Goal: Information Seeking & Learning: Learn about a topic

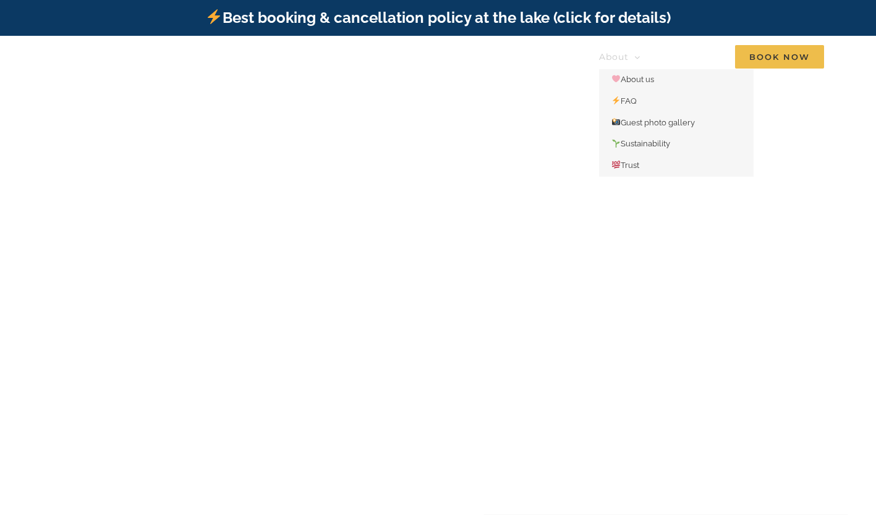
click at [627, 54] on span "About" at bounding box center [614, 57] width 30 height 9
click at [622, 103] on span "FAQ" at bounding box center [623, 100] width 25 height 9
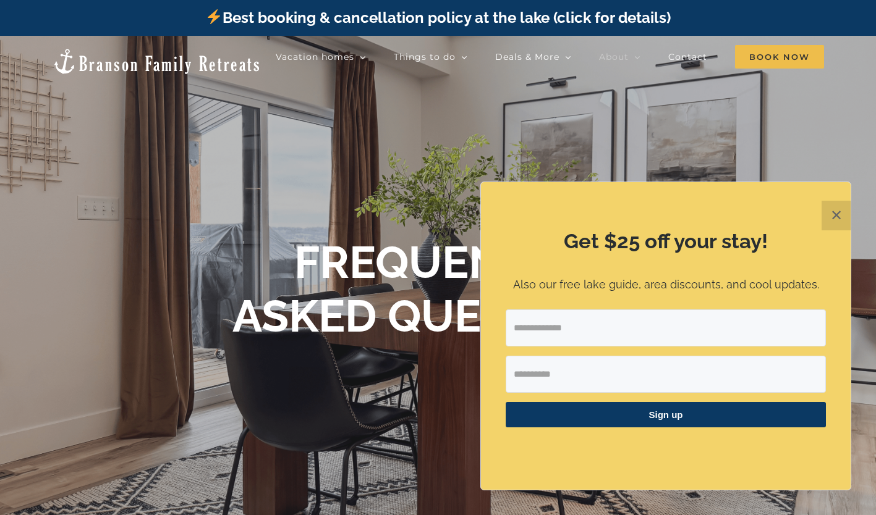
click at [836, 216] on button "✕" at bounding box center [836, 216] width 30 height 30
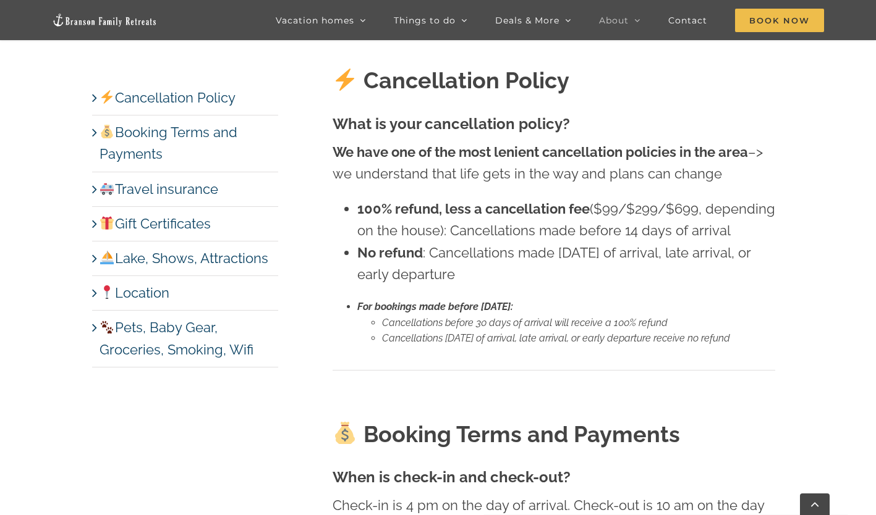
scroll to position [509, 0]
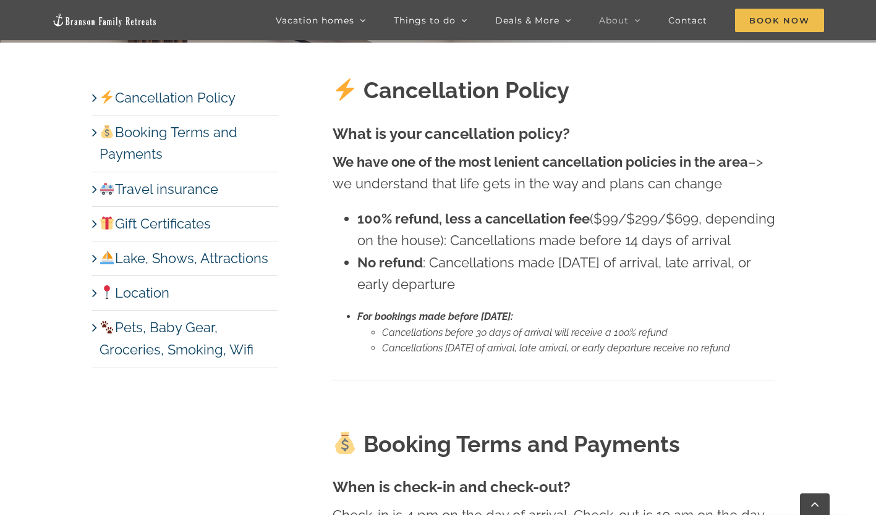
click at [100, 328] on link "Pets, Baby Gear, Groceries, Smoking, Wifi" at bounding box center [177, 339] width 154 height 38
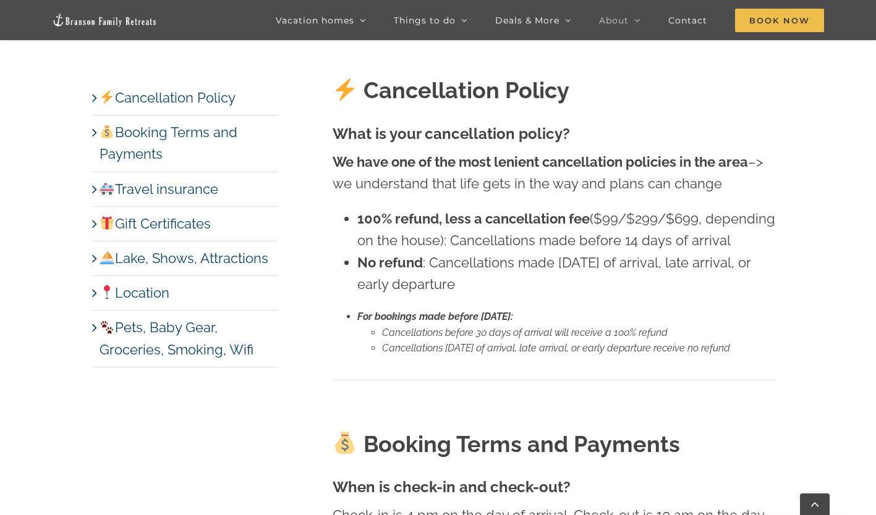
scroll to position [5983, 0]
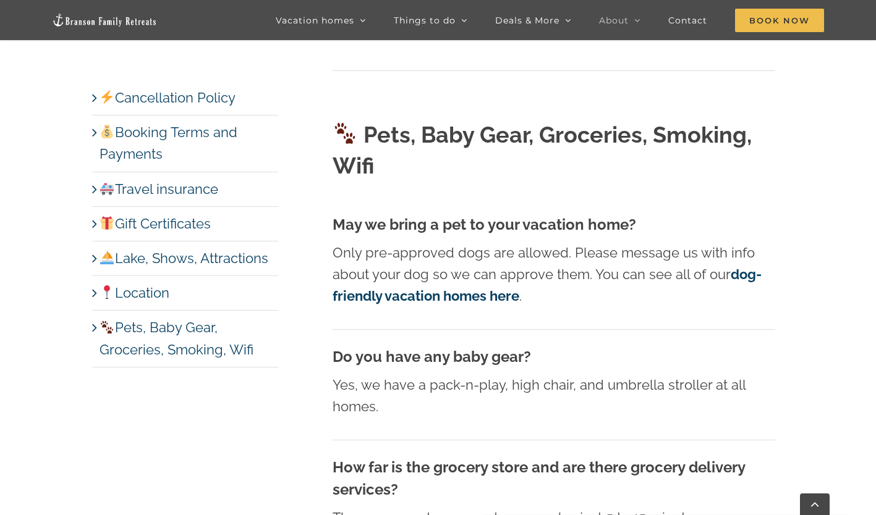
click at [746, 266] on strong "dog-friendly vacation homes here" at bounding box center [546, 285] width 429 height 38
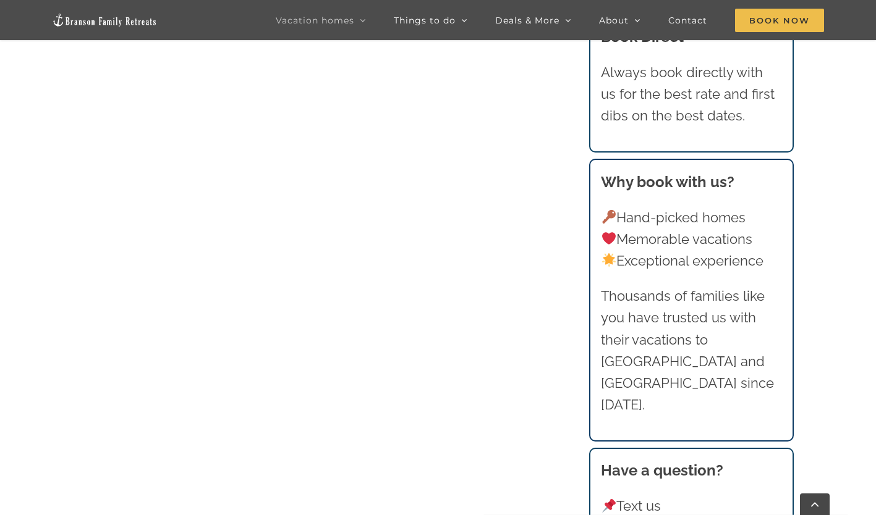
scroll to position [842, 0]
